Goal: Find specific page/section: Find specific page/section

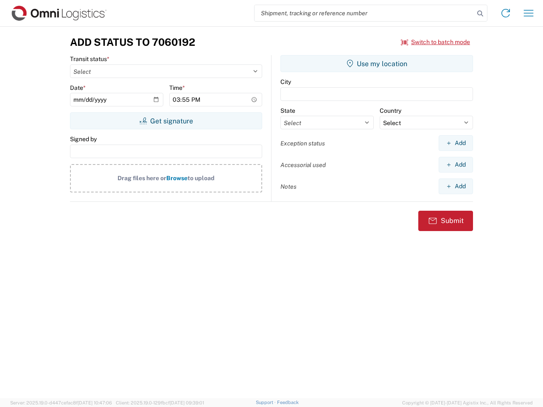
click at [365, 13] on input "search" at bounding box center [365, 13] width 220 height 16
click at [480, 14] on icon at bounding box center [480, 14] width 12 height 12
click at [506, 13] on icon at bounding box center [506, 13] width 14 height 14
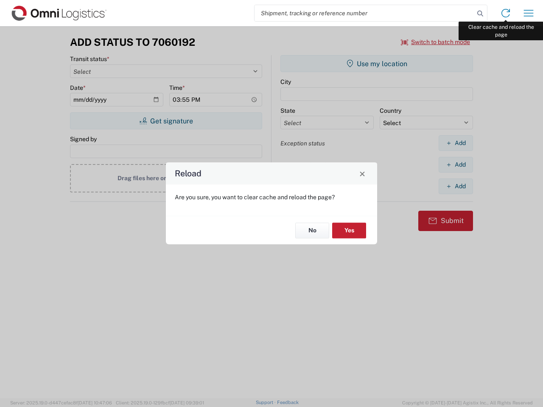
click at [529, 13] on div "Reload Are you sure, you want to clear cache and reload the page? No Yes" at bounding box center [271, 203] width 543 height 407
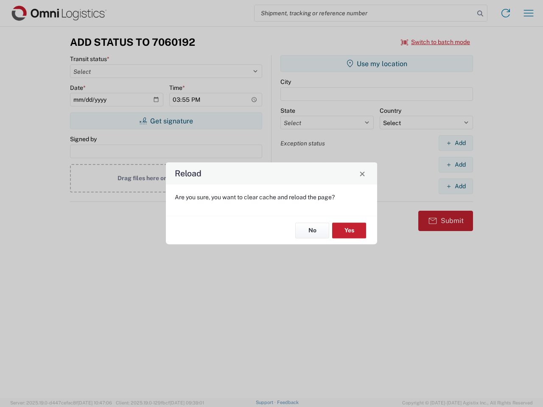
click at [436, 42] on div "Reload Are you sure, you want to clear cache and reload the page? No Yes" at bounding box center [271, 203] width 543 height 407
click at [166, 121] on div "Reload Are you sure, you want to clear cache and reload the page? No Yes" at bounding box center [271, 203] width 543 height 407
click at [377, 64] on div "Reload Are you sure, you want to clear cache and reload the page? No Yes" at bounding box center [271, 203] width 543 height 407
click at [456, 143] on div "Reload Are you sure, you want to clear cache and reload the page? No Yes" at bounding box center [271, 203] width 543 height 407
click at [456, 165] on div "Reload Are you sure, you want to clear cache and reload the page? No Yes" at bounding box center [271, 203] width 543 height 407
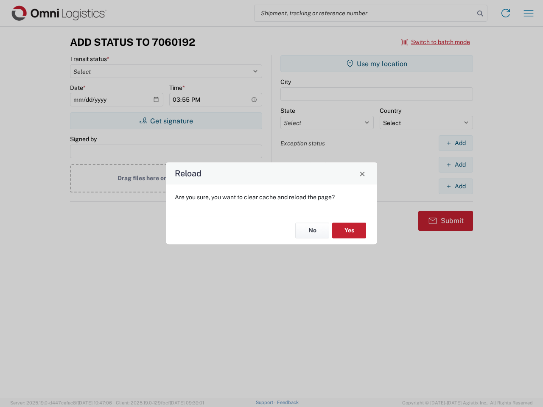
click at [456, 186] on div "Reload Are you sure, you want to clear cache and reload the page? No Yes" at bounding box center [271, 203] width 543 height 407
